Goal: Task Accomplishment & Management: Use online tool/utility

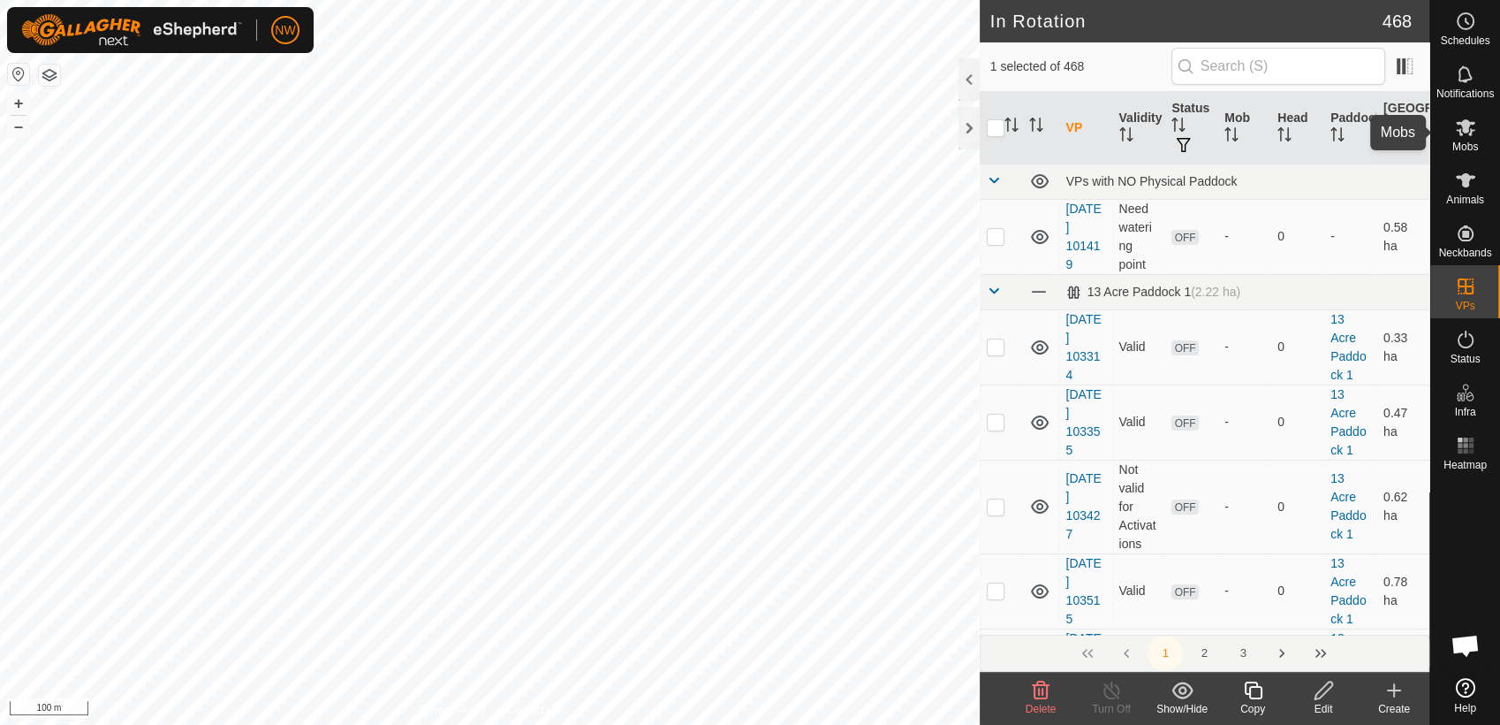
click at [1472, 131] on icon at bounding box center [1465, 127] width 21 height 21
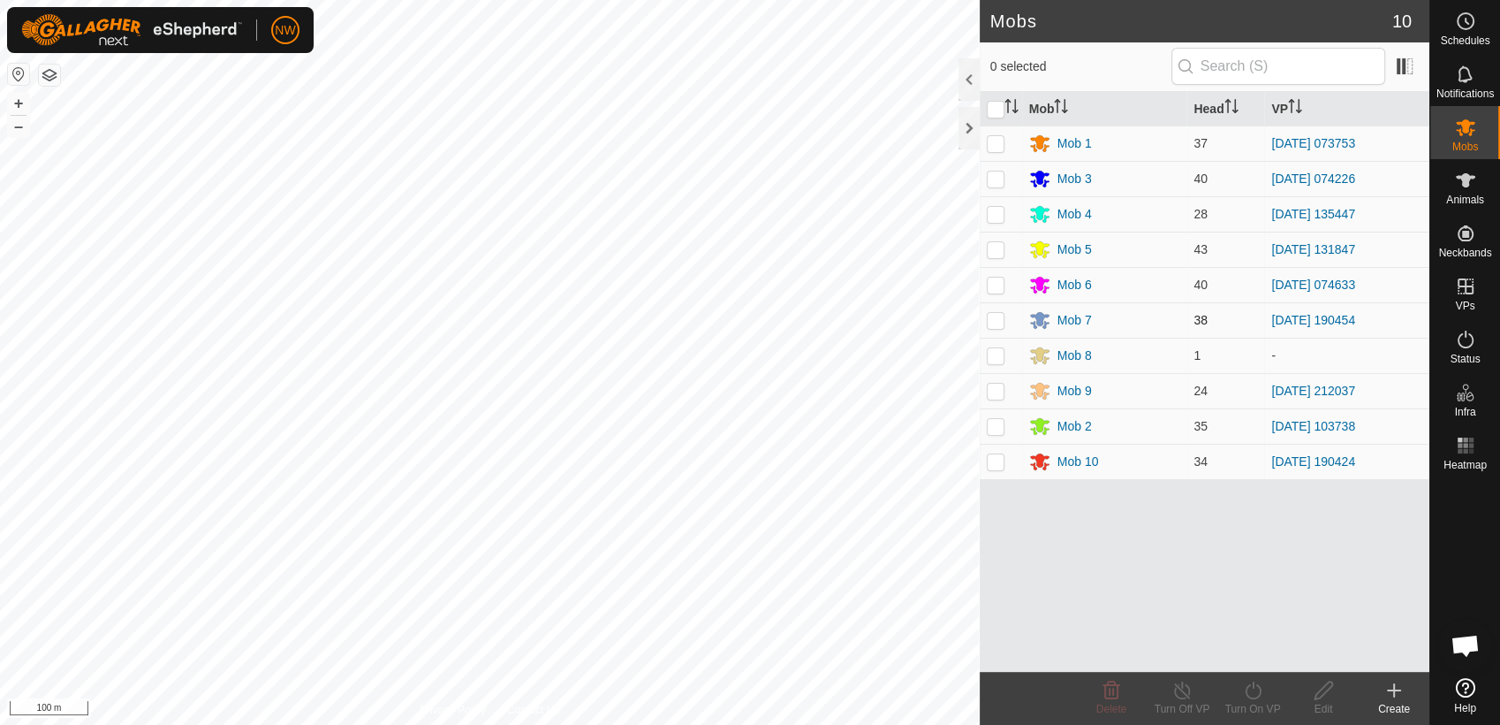
drag, startPoint x: 996, startPoint y: 321, endPoint x: 1007, endPoint y: 325, distance: 12.3
click at [996, 319] on p-checkbox at bounding box center [996, 320] width 18 height 14
checkbox input "true"
click at [1186, 690] on icon at bounding box center [1183, 689] width 22 height 21
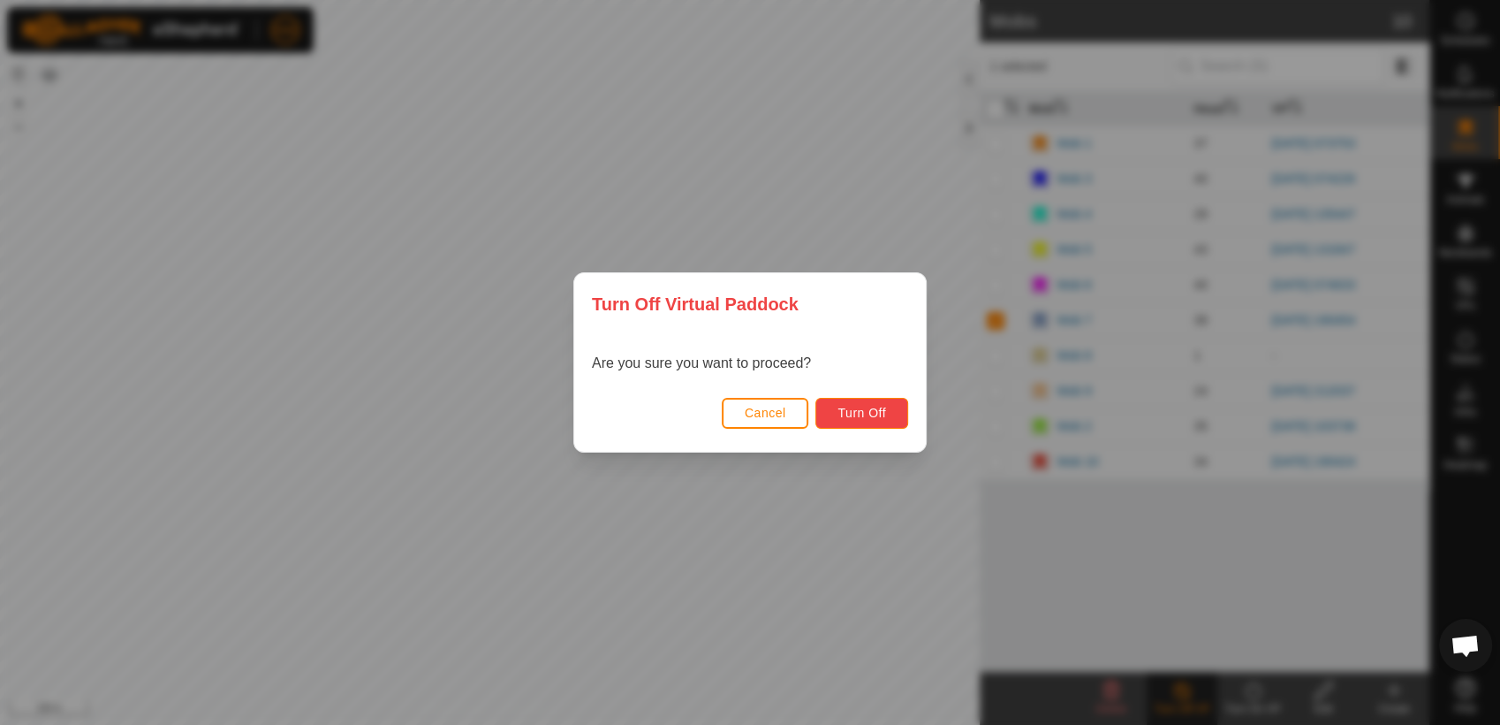
click at [889, 402] on button "Turn Off" at bounding box center [862, 413] width 93 height 31
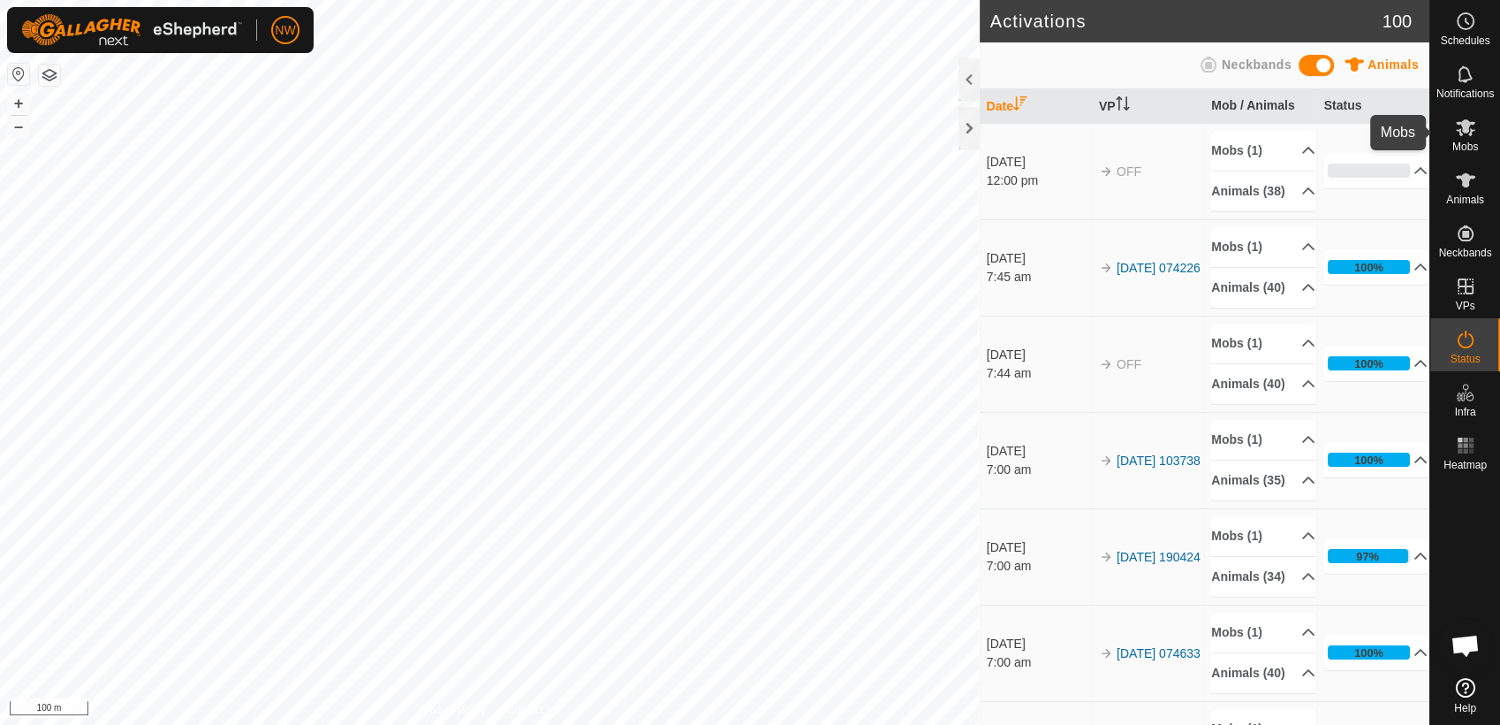
click at [1470, 131] on icon at bounding box center [1465, 127] width 19 height 17
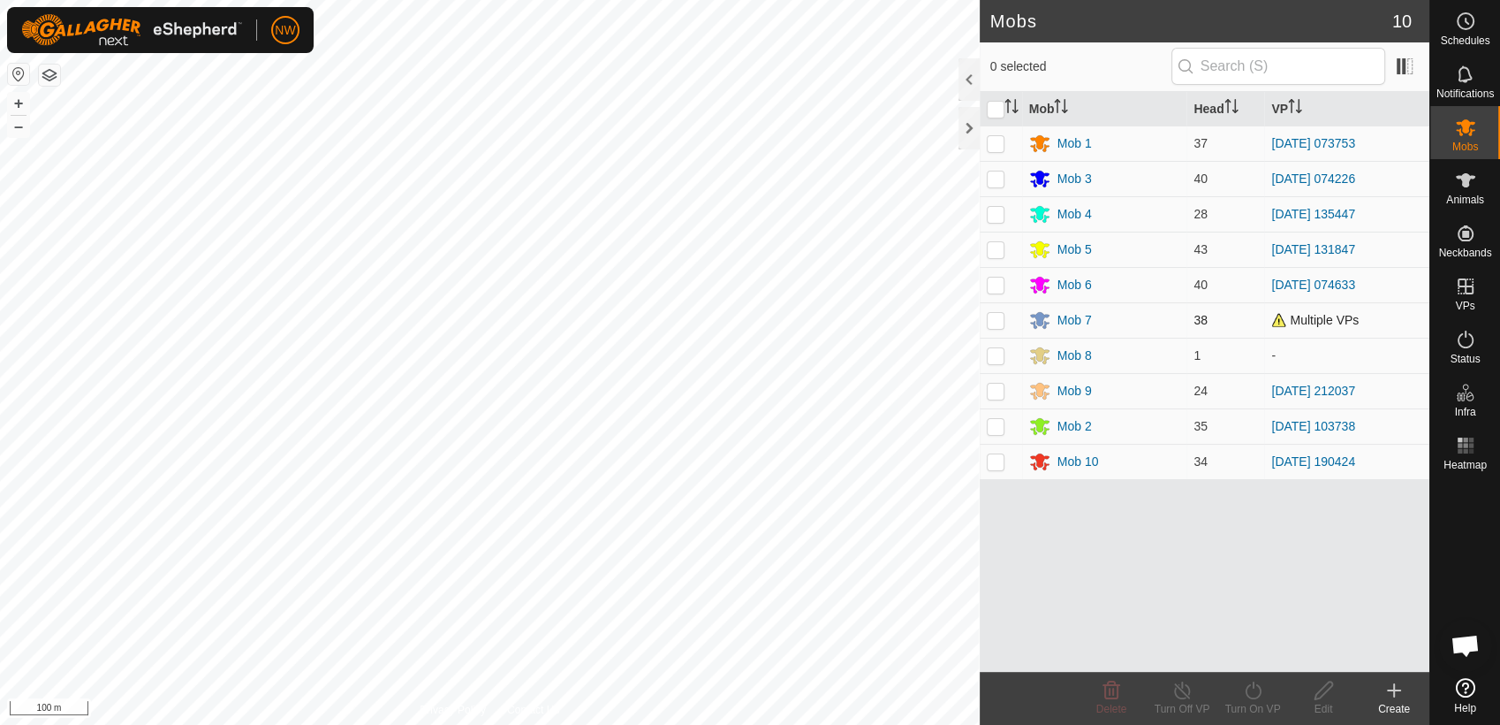
click at [993, 316] on p-checkbox at bounding box center [996, 320] width 18 height 14
checkbox input "true"
click at [1254, 694] on icon at bounding box center [1253, 689] width 22 height 21
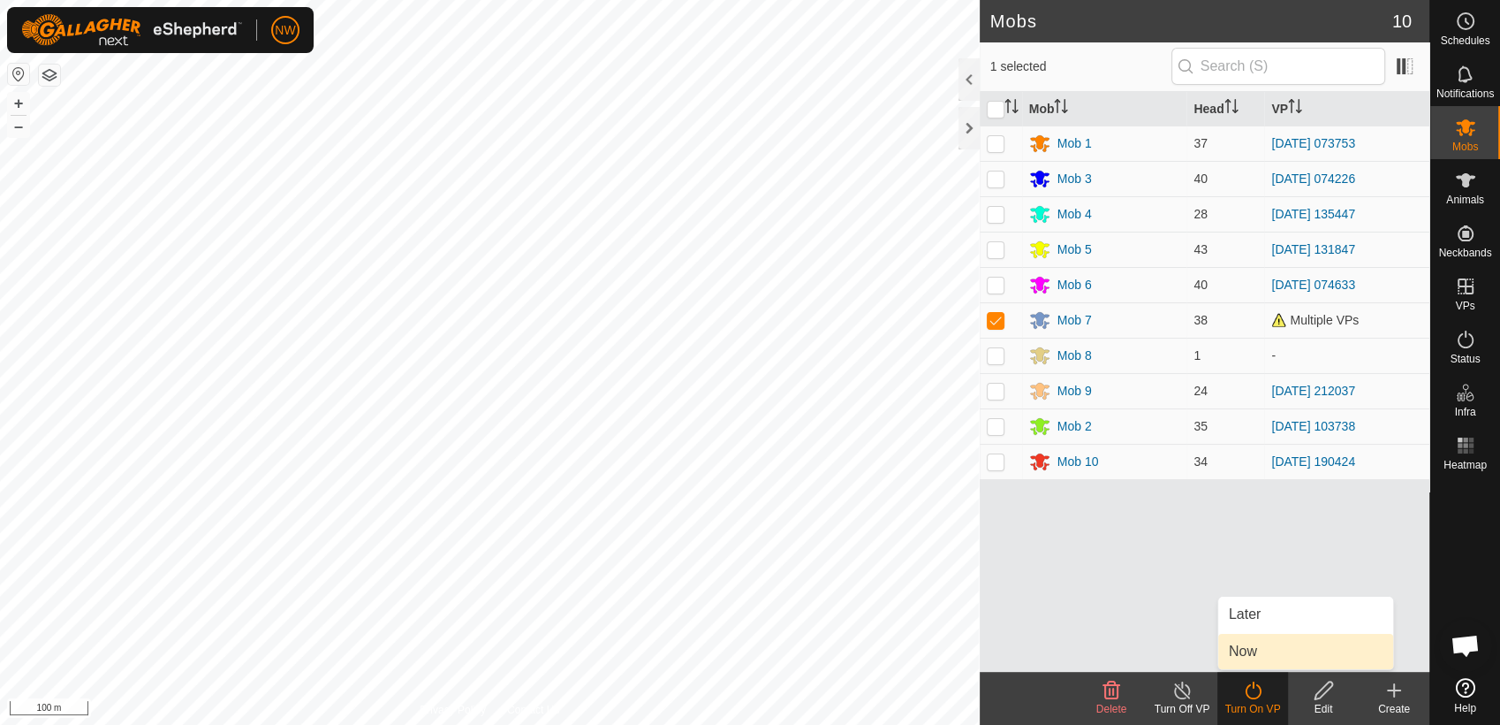
click at [1256, 647] on link "Now" at bounding box center [1305, 651] width 175 height 35
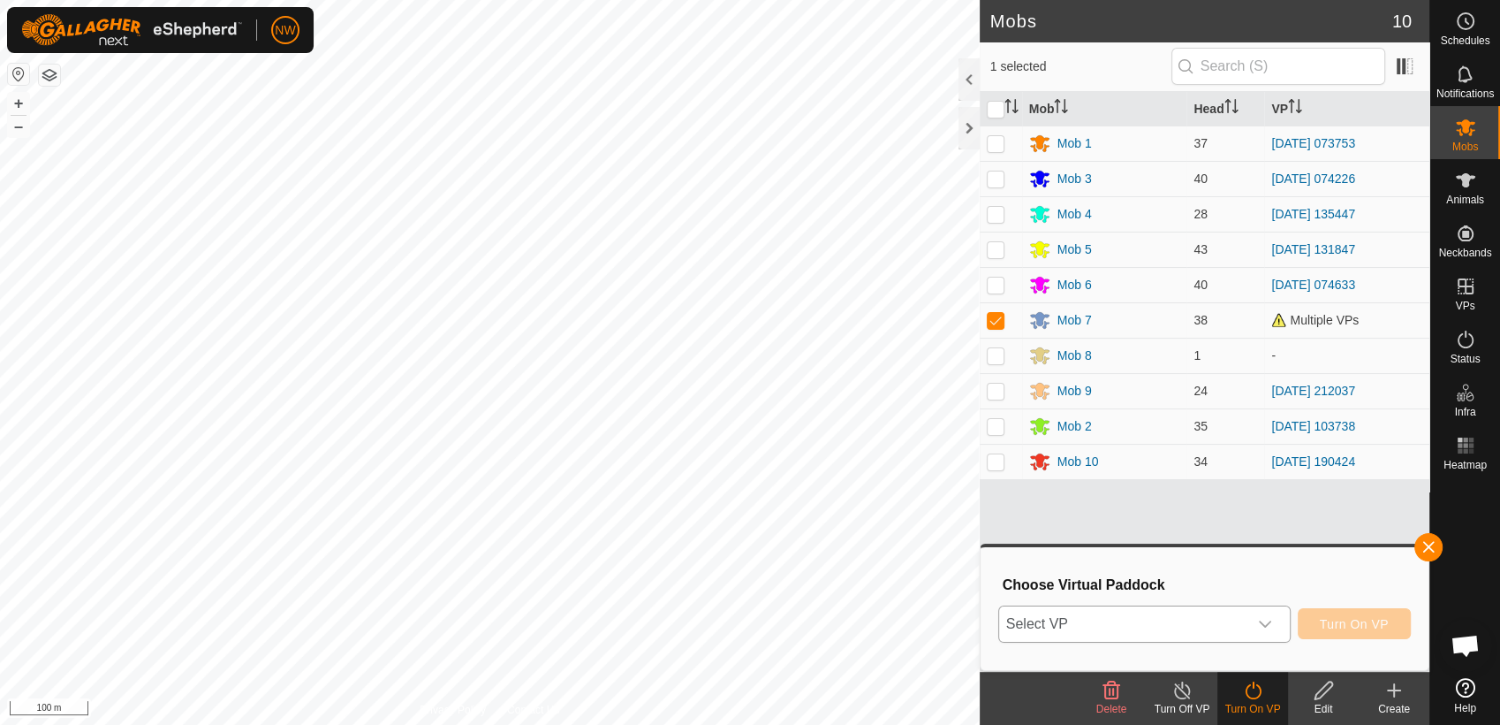
click at [1271, 621] on icon "dropdown trigger" at bounding box center [1265, 623] width 12 height 7
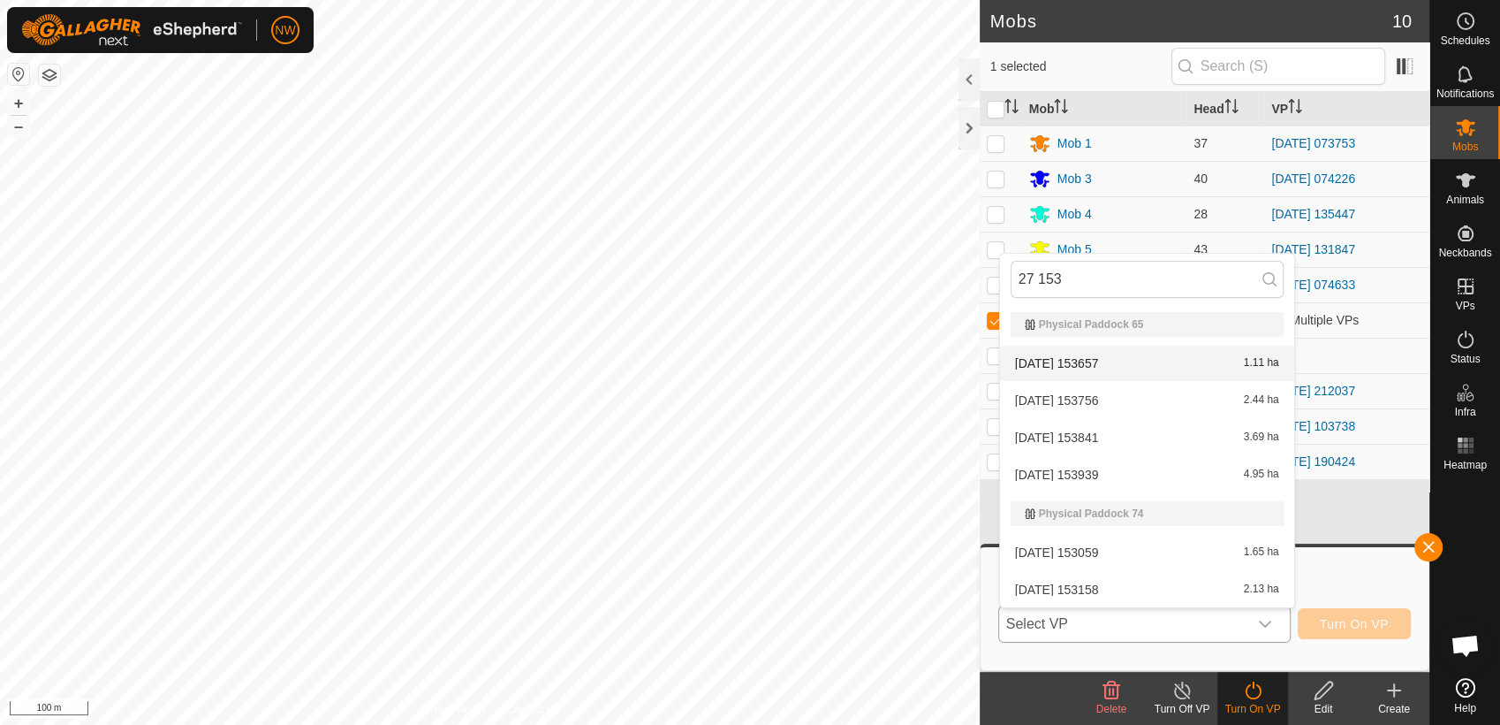
type input "27 153"
click at [1088, 358] on li "[DATE] 153657 1.11 ha" at bounding box center [1147, 362] width 294 height 35
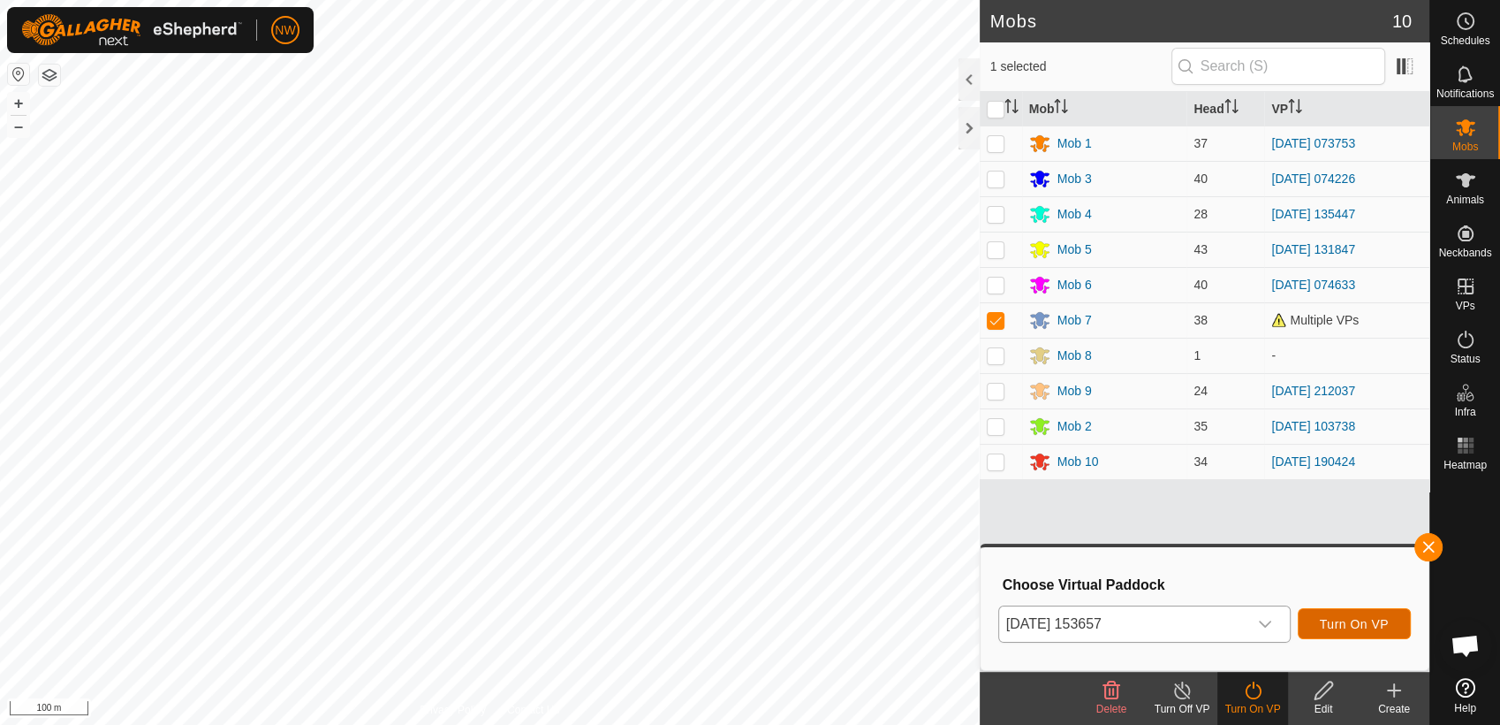
click at [1364, 622] on span "Turn On VP" at bounding box center [1354, 624] width 69 height 14
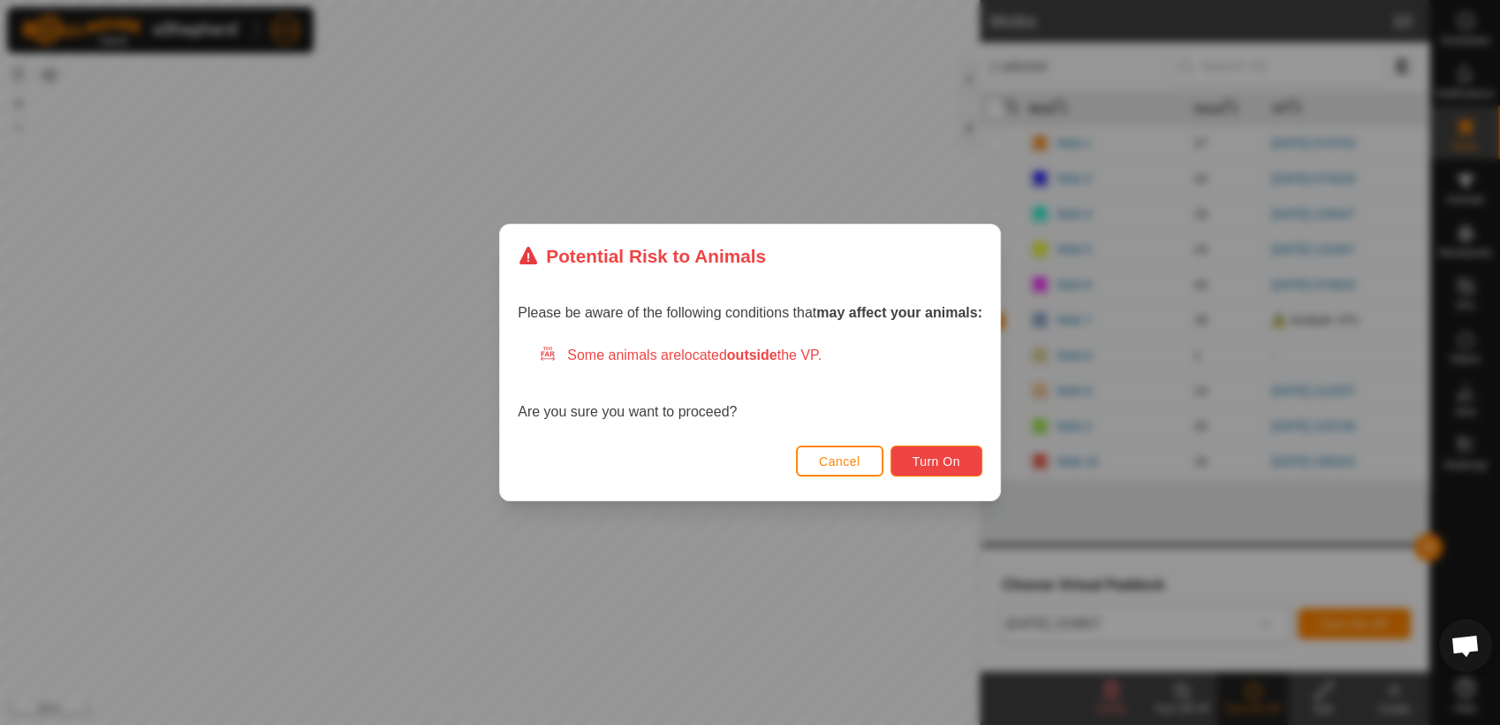
click at [935, 456] on span "Turn On" at bounding box center [937, 461] width 48 height 14
